Goal: Find contact information: Find contact information

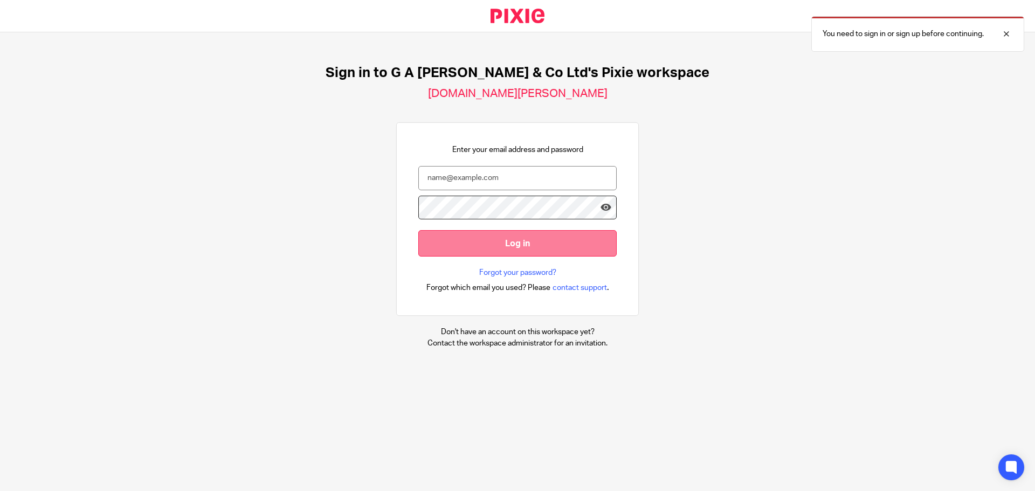
type input "Joel@nwaccountants.co.uk"
click at [512, 243] on input "Log in" at bounding box center [517, 243] width 198 height 26
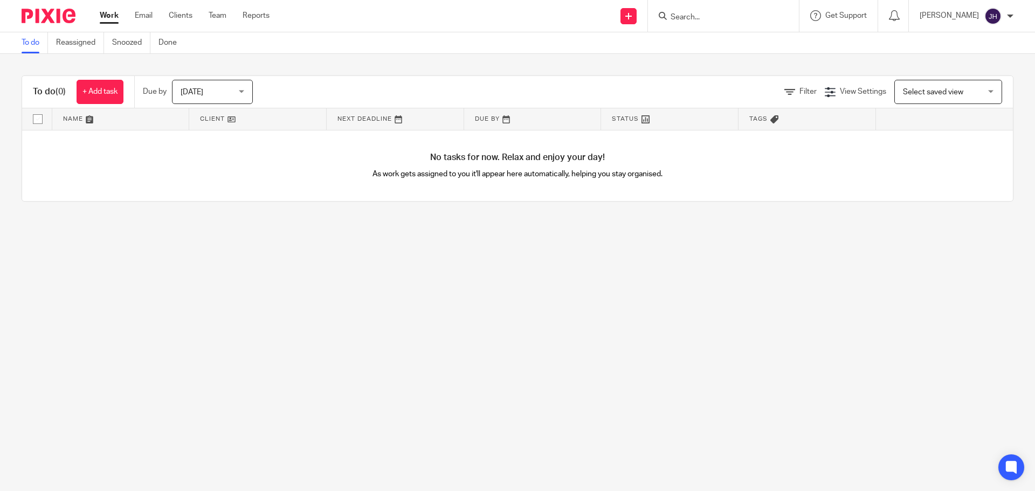
click at [713, 16] on input "Search" at bounding box center [717, 18] width 97 height 10
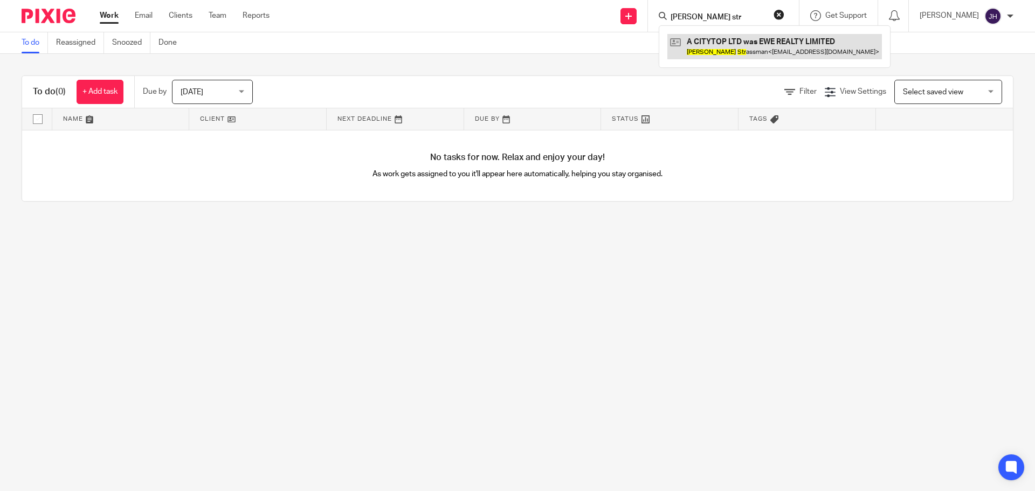
type input "leslies str"
click at [742, 50] on link at bounding box center [774, 46] width 215 height 25
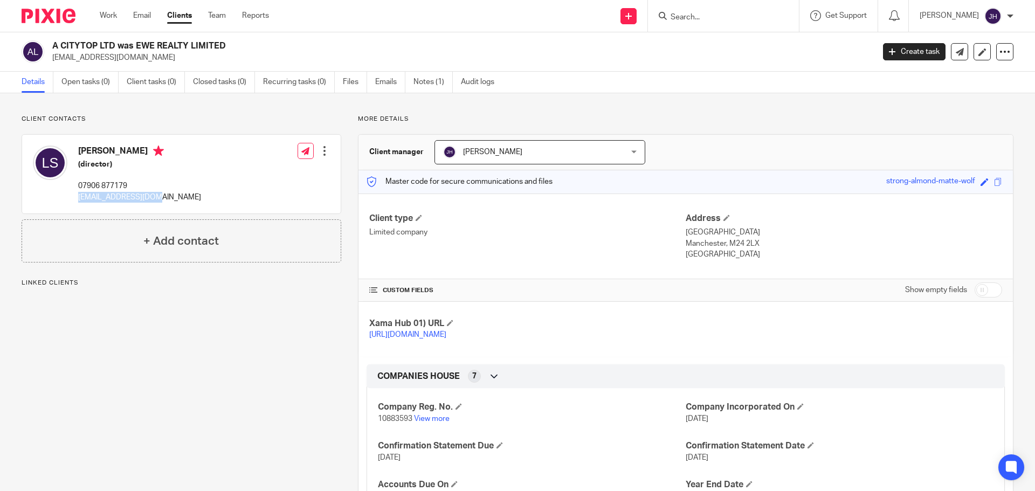
drag, startPoint x: 181, startPoint y: 201, endPoint x: 75, endPoint y: 198, distance: 105.7
click at [75, 198] on div "[PERSON_NAME] (director) 07906 877179 [EMAIL_ADDRESS][DOMAIN_NAME] Edit contact…" at bounding box center [181, 174] width 319 height 79
copy p "[EMAIL_ADDRESS][DOMAIN_NAME]"
click at [730, 19] on input "Search" at bounding box center [717, 18] width 97 height 10
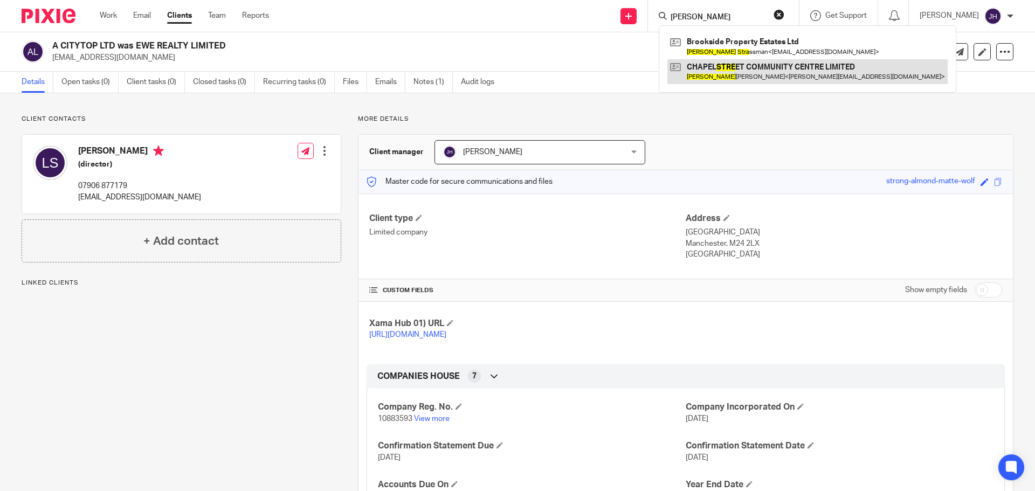
type input "[PERSON_NAME]"
click at [761, 59] on link at bounding box center [807, 71] width 280 height 25
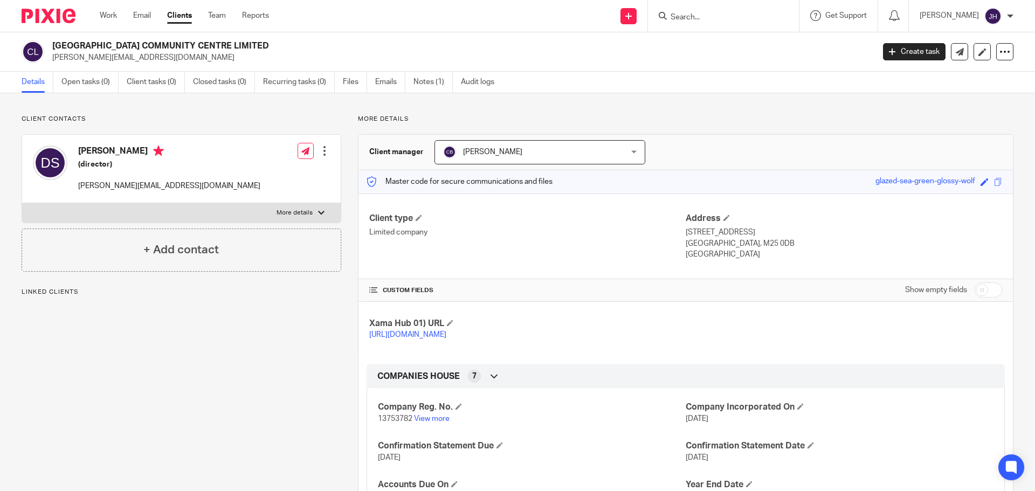
click at [711, 19] on input "Search" at bounding box center [717, 18] width 97 height 10
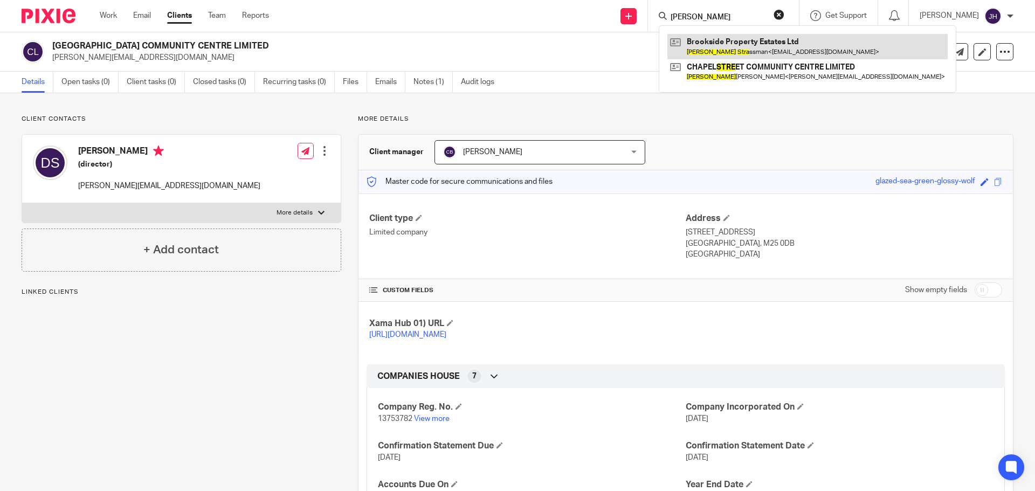
type input "david stra"
click at [729, 49] on link at bounding box center [807, 46] width 280 height 25
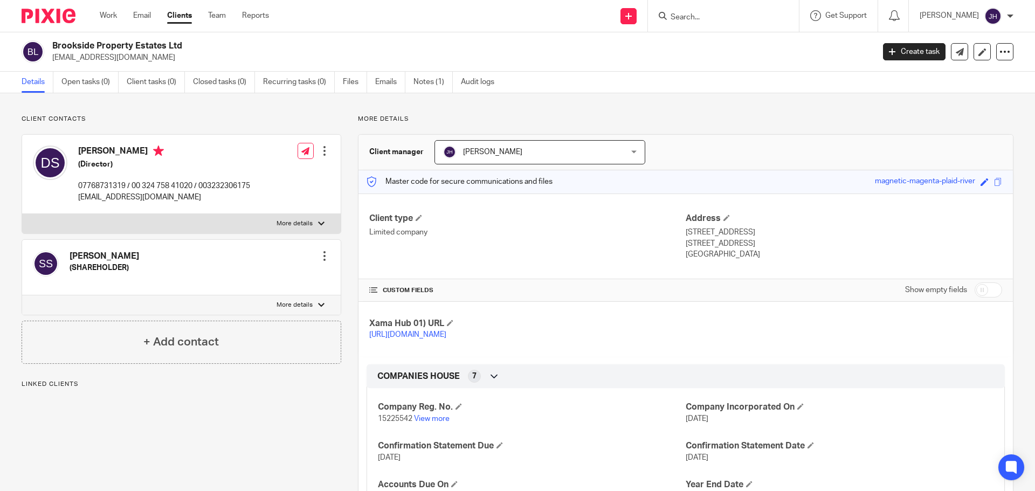
click at [86, 198] on p "[EMAIL_ADDRESS][DOMAIN_NAME]" at bounding box center [164, 197] width 172 height 11
drag, startPoint x: 86, startPoint y: 198, endPoint x: 167, endPoint y: 202, distance: 80.9
click at [167, 202] on p "daviddirect@hotmail.co.uk" at bounding box center [164, 197] width 172 height 11
copy div "daviddirect@hotmail.co.uk"
click at [718, 22] on input "Search" at bounding box center [717, 18] width 97 height 10
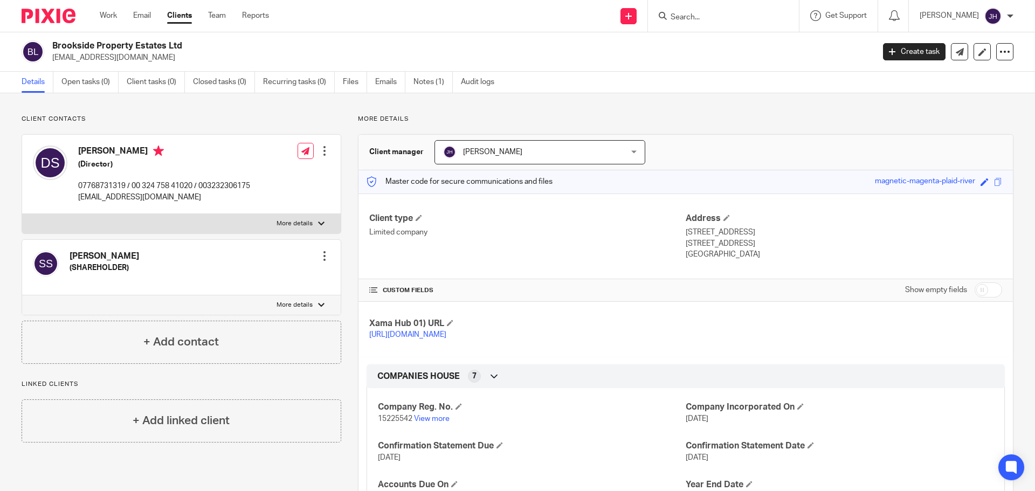
paste input "EXPERTS IN EDUCATION LTD"
type input "EXPERTS IN EDUCATION LTD"
click at [729, 45] on link at bounding box center [758, 46] width 182 height 25
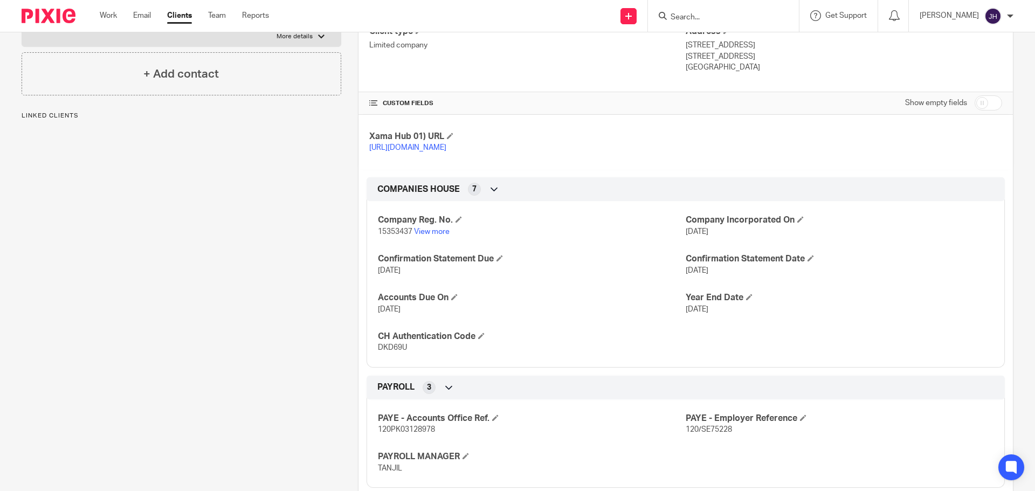
scroll to position [216, 0]
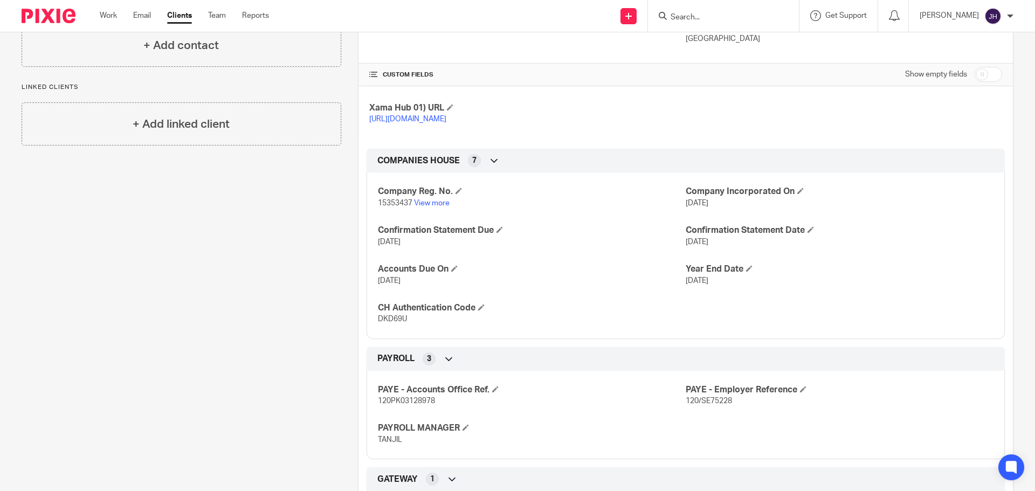
click at [398, 207] on span "15353437" at bounding box center [395, 203] width 34 height 8
copy p "15353437"
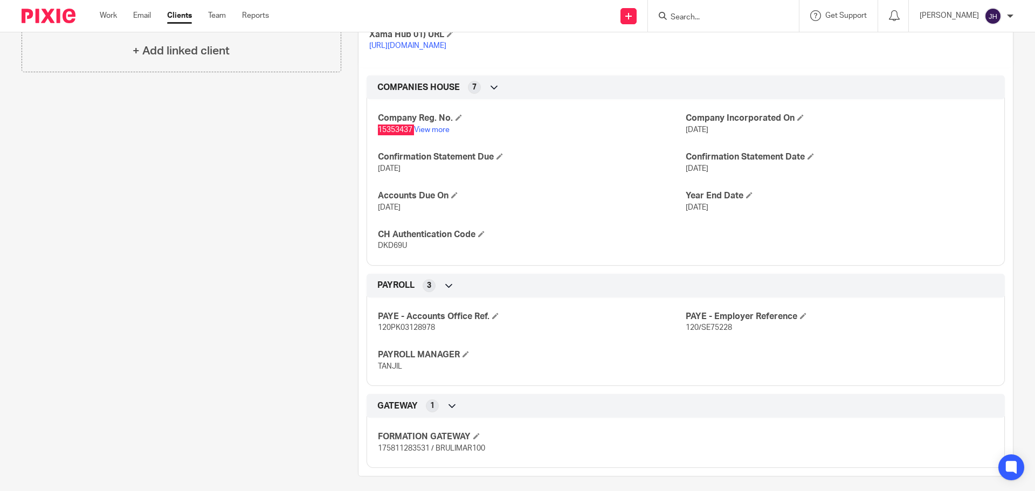
scroll to position [307, 0]
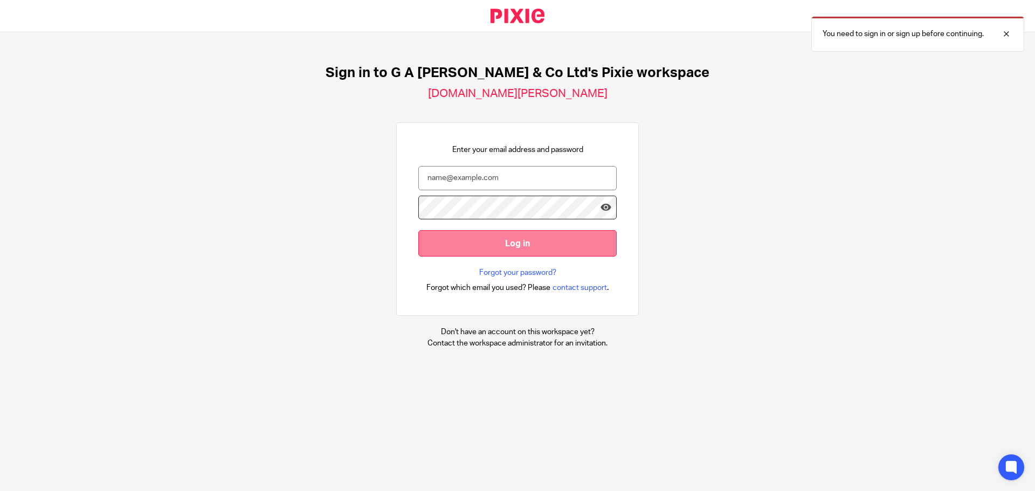
type input "[PERSON_NAME][EMAIL_ADDRESS][DOMAIN_NAME]"
click at [471, 241] on input "Log in" at bounding box center [517, 243] width 198 height 26
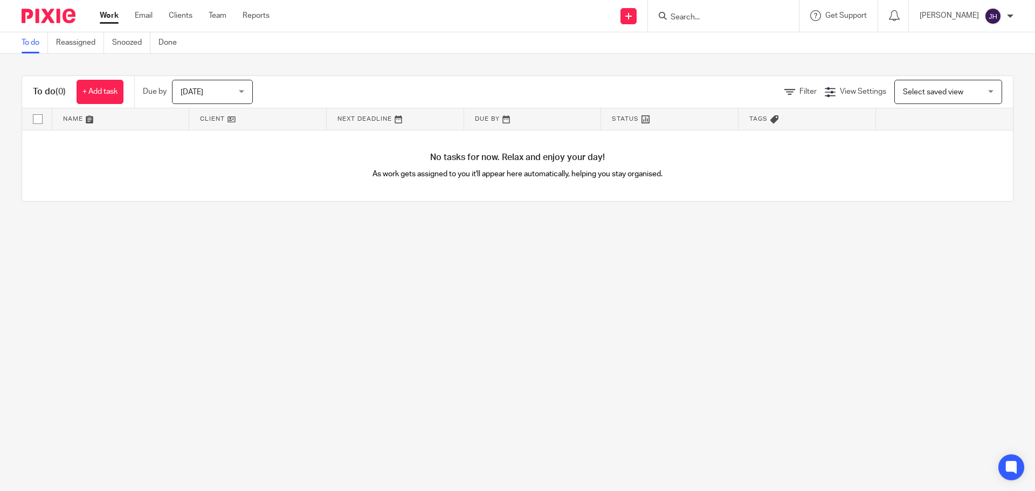
click at [728, 18] on input "Search" at bounding box center [717, 18] width 97 height 10
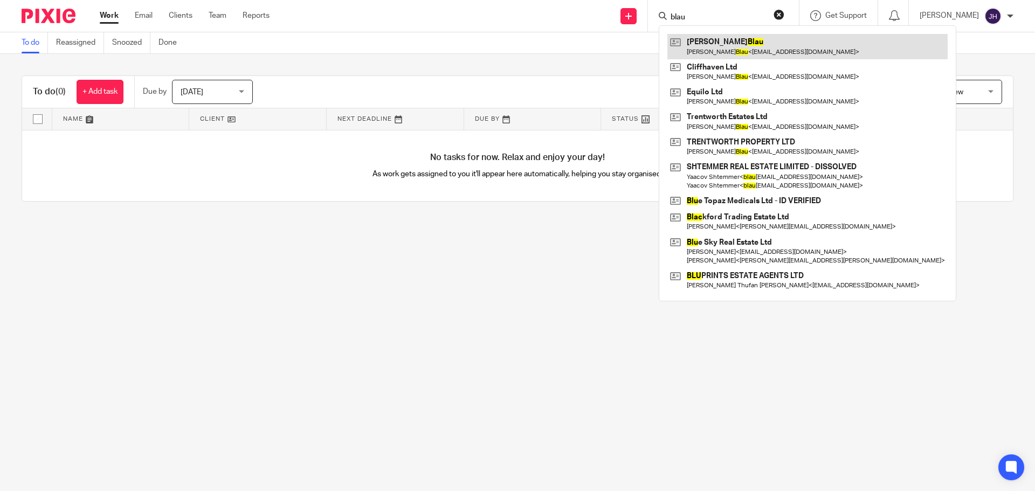
type input "blau"
click at [729, 43] on link at bounding box center [807, 46] width 280 height 25
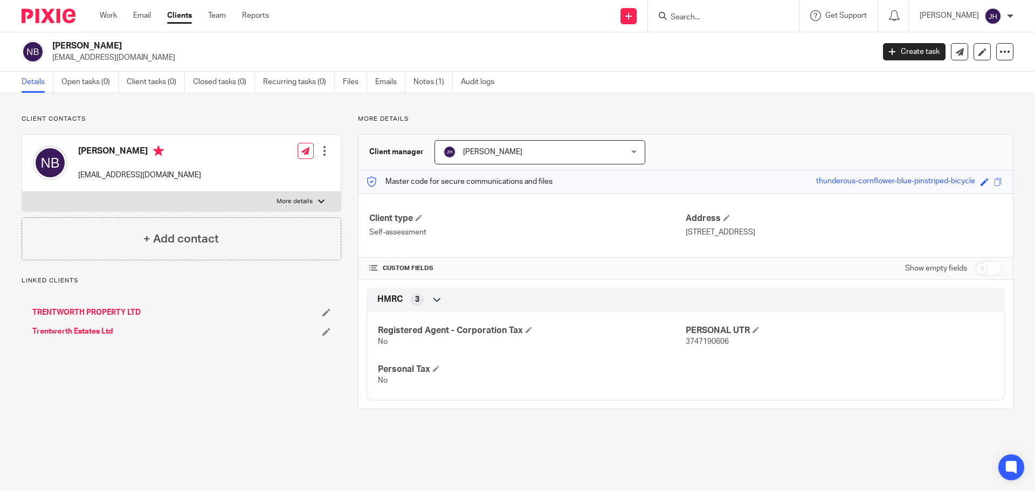
click at [724, 16] on input "Search" at bounding box center [717, 18] width 97 height 10
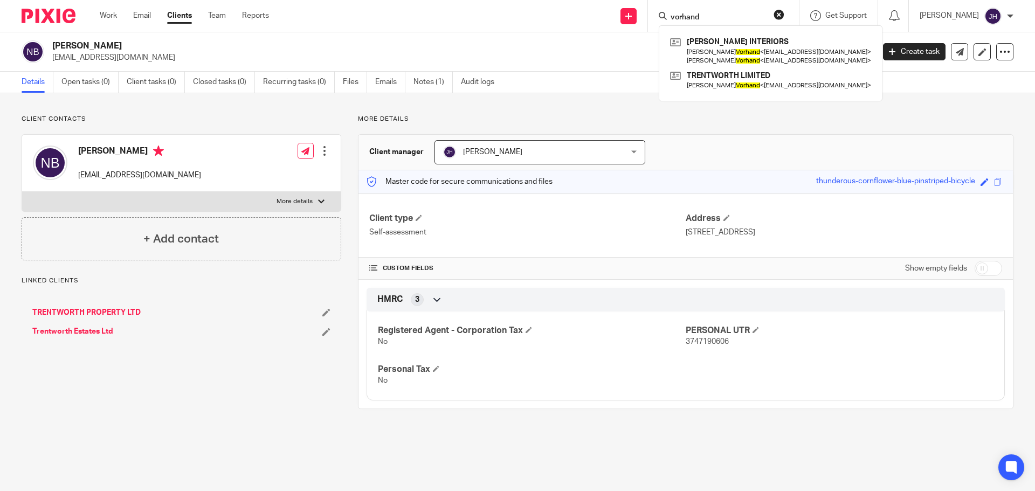
type input "vorhand"
